Goal: Transaction & Acquisition: Purchase product/service

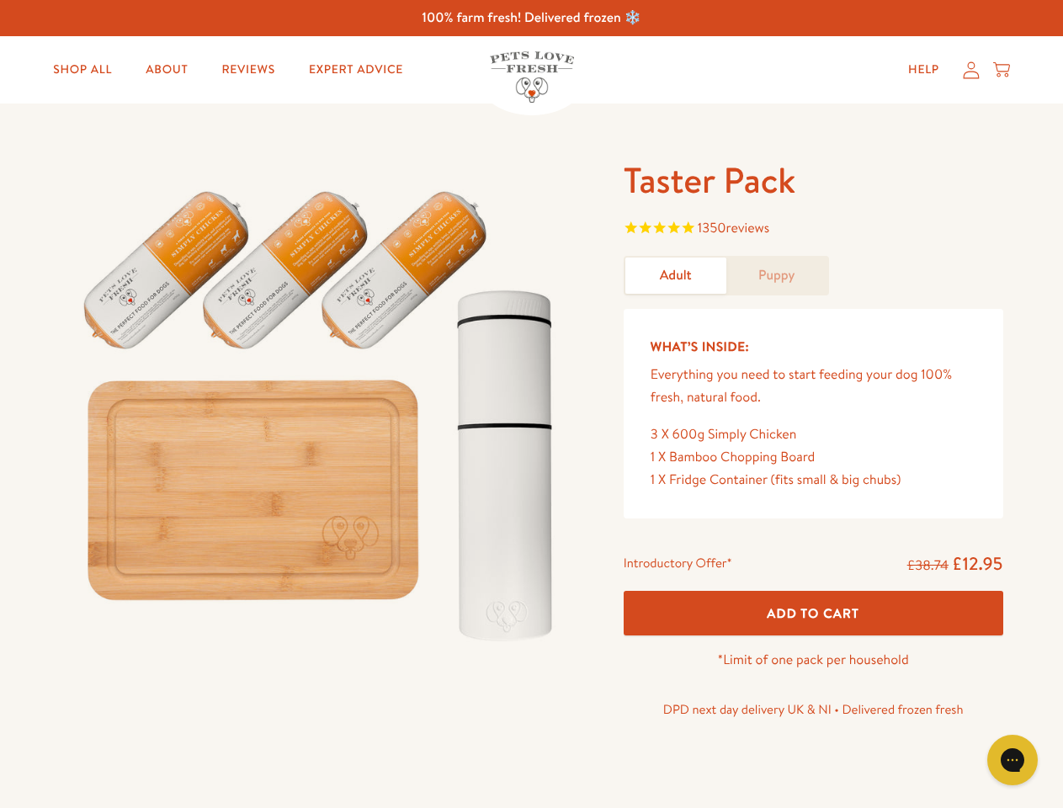
click at [531, 404] on img at bounding box center [322, 408] width 523 height 502
click at [813, 230] on span "1350 reviews" at bounding box center [814, 229] width 380 height 25
click at [813, 613] on div "Taster Pack 1350 reviews Adult Puppy What’s Inside: Everything you need to star…" at bounding box center [531, 462] width 1063 height 716
click at [1012, 760] on icon "Gorgias live chat" at bounding box center [1012, 759] width 16 height 16
